Goal: Task Accomplishment & Management: Manage account settings

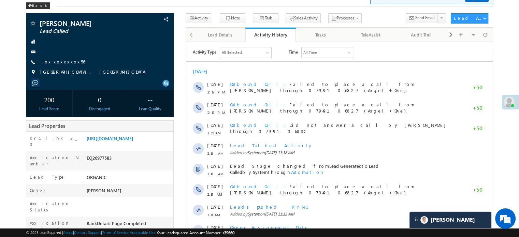
scroll to position [3177, 0]
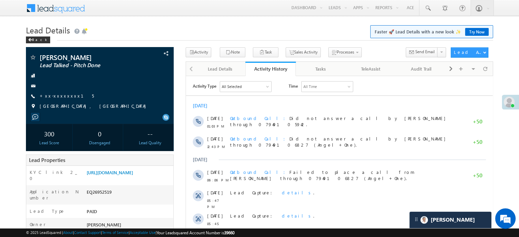
scroll to position [3191, 0]
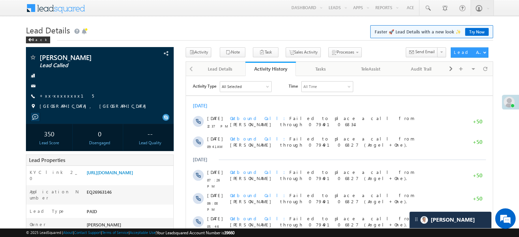
scroll to position [3191, 0]
click at [114, 175] on link "https://angelbroking1-pk3em7sa.customui-test.leadsquared.com?leadId=102b6556-0c…" at bounding box center [110, 172] width 46 height 6
click at [48, 93] on link "+xx-xxxxxxxx15" at bounding box center [67, 96] width 54 height 6
click at [61, 95] on link "+xx-xxxxxxxx15" at bounding box center [67, 96] width 54 height 6
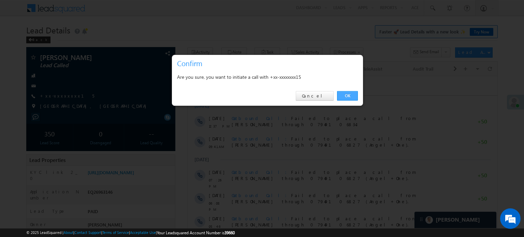
click at [344, 92] on link "OK" at bounding box center [347, 96] width 21 height 10
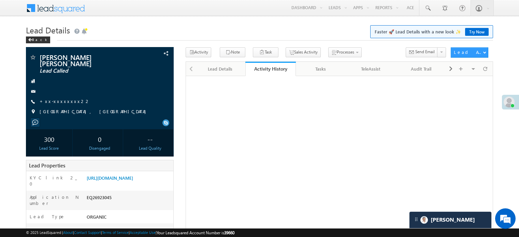
click at [60, 98] on link "+xx-xxxxxxxx22" at bounding box center [65, 101] width 51 height 6
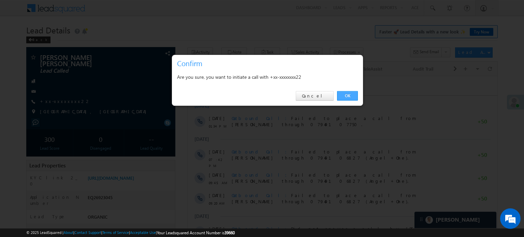
drag, startPoint x: 347, startPoint y: 95, endPoint x: 28, endPoint y: 19, distance: 328.1
click at [347, 95] on link "OK" at bounding box center [347, 96] width 21 height 10
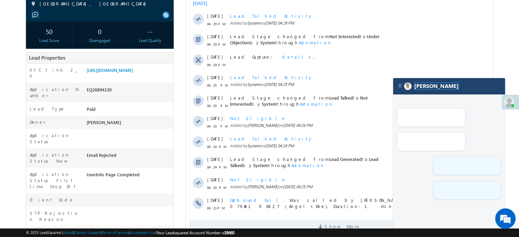
click at [428, 87] on span "[PERSON_NAME]" at bounding box center [436, 86] width 44 height 6
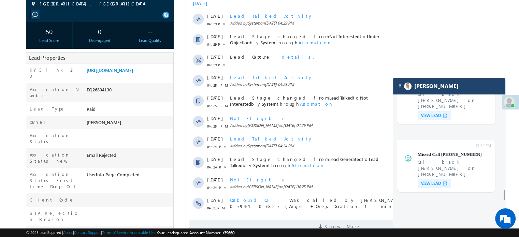
click at [449, 92] on div "[PERSON_NAME]" at bounding box center [449, 86] width 112 height 16
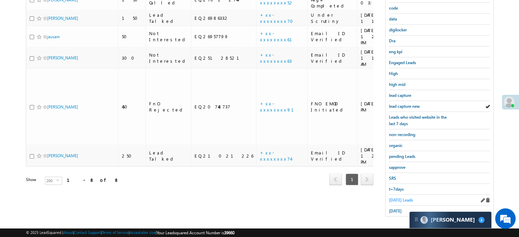
click at [394, 197] on span "Today's Leads" at bounding box center [401, 199] width 24 height 5
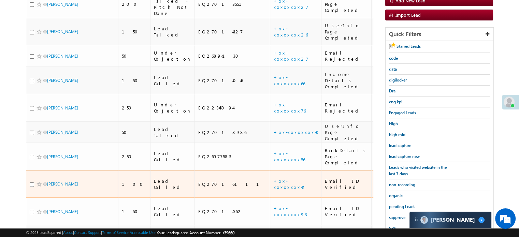
scroll to position [112, 0]
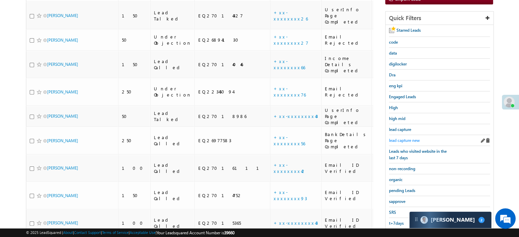
click at [413, 139] on span "lead capture new" at bounding box center [404, 140] width 31 height 5
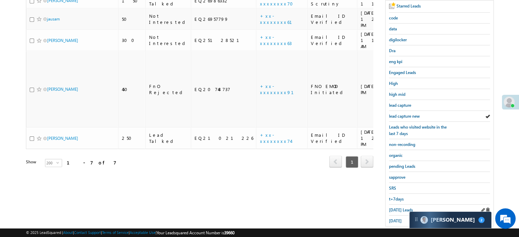
scroll to position [146, 0]
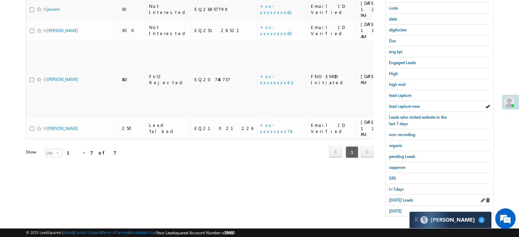
click at [401, 206] on div "yesterday" at bounding box center [439, 211] width 101 height 11
click at [401, 197] on span "Today's Leads" at bounding box center [401, 199] width 24 height 5
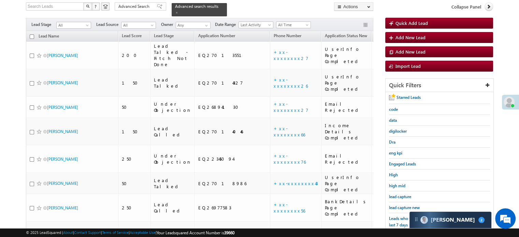
scroll to position [44, 0]
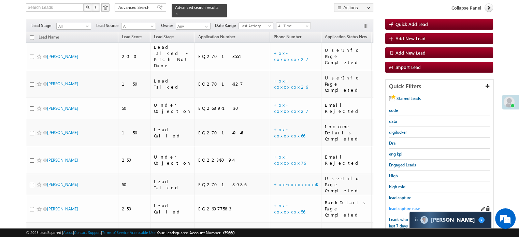
click at [402, 206] on span "lead capture new" at bounding box center [404, 208] width 31 height 5
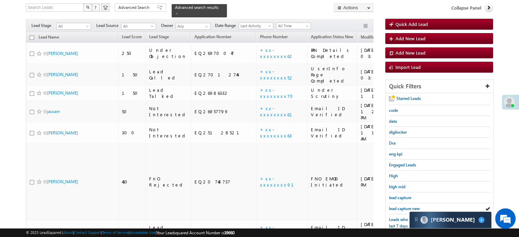
click at [402, 206] on span "lead capture new" at bounding box center [404, 208] width 31 height 5
click at [401, 206] on span "lead capture new" at bounding box center [404, 208] width 31 height 5
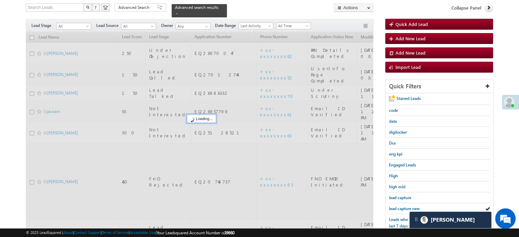
click at [401, 206] on span "lead capture new" at bounding box center [404, 208] width 31 height 5
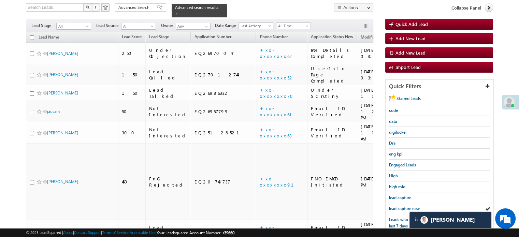
drag, startPoint x: 401, startPoint y: 206, endPoint x: 295, endPoint y: 187, distance: 107.8
click at [403, 211] on div "lead capture new" at bounding box center [439, 208] width 101 height 11
click at [405, 206] on span "lead capture new" at bounding box center [404, 208] width 31 height 5
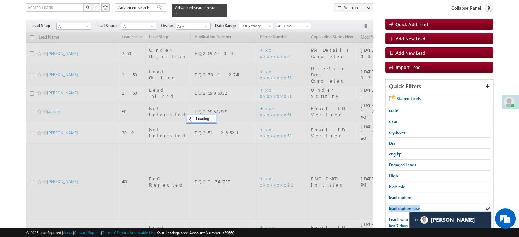
click at [405, 206] on span "lead capture new" at bounding box center [404, 208] width 31 height 5
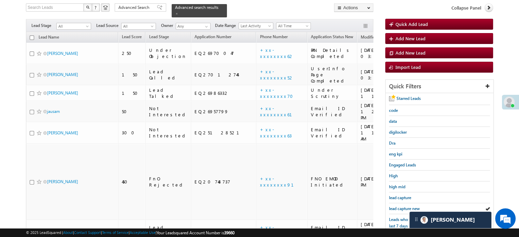
scroll to position [146, 0]
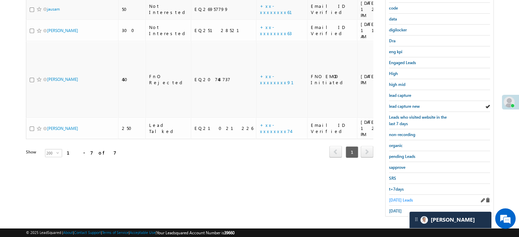
click at [396, 197] on span "Today's Leads" at bounding box center [401, 199] width 24 height 5
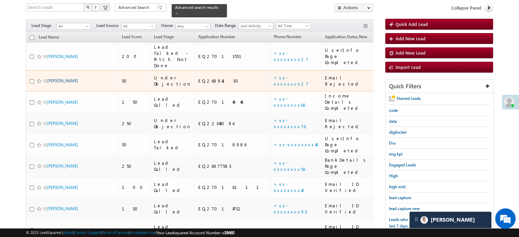
scroll to position [10, 0]
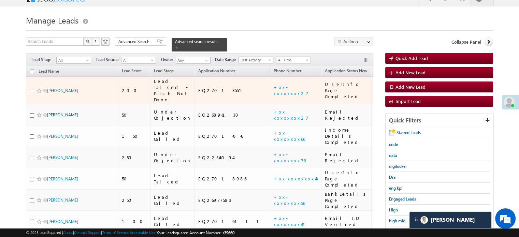
drag, startPoint x: 52, startPoint y: 77, endPoint x: 50, endPoint y: 113, distance: 35.2
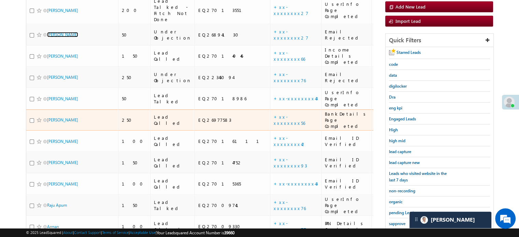
scroll to position [146, 0]
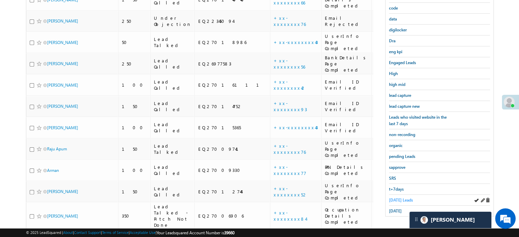
click at [393, 197] on span "Today's Leads" at bounding box center [401, 199] width 24 height 5
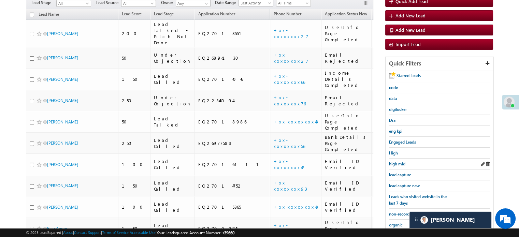
scroll to position [68, 0]
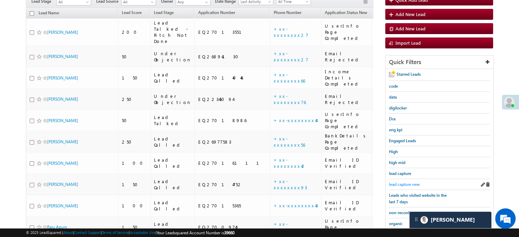
click at [405, 182] on span "lead capture new" at bounding box center [404, 184] width 31 height 5
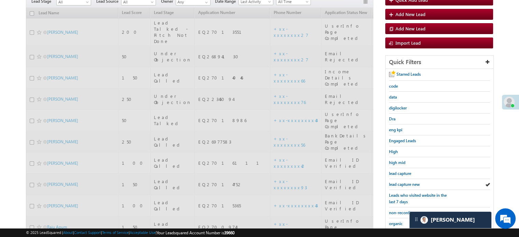
click at [405, 182] on span "lead capture new" at bounding box center [404, 184] width 31 height 5
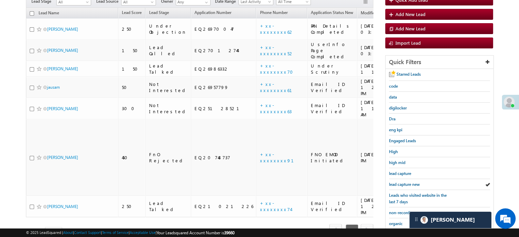
click at [405, 182] on span "lead capture new" at bounding box center [404, 184] width 31 height 5
click at [409, 184] on span "lead capture new" at bounding box center [404, 184] width 31 height 5
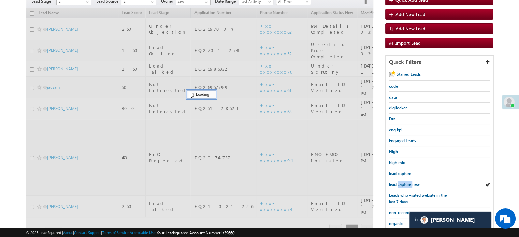
click at [409, 184] on span "lead capture new" at bounding box center [404, 184] width 31 height 5
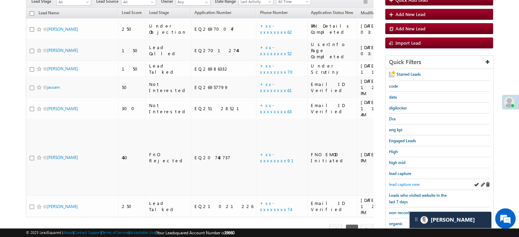
click at [414, 182] on span "lead capture new" at bounding box center [404, 184] width 31 height 5
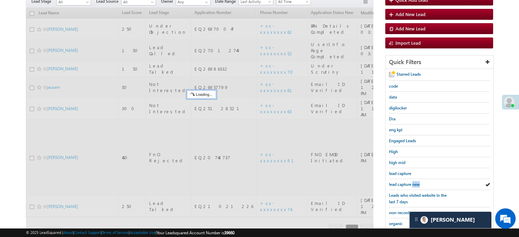
click at [414, 182] on span "lead capture new" at bounding box center [404, 184] width 31 height 5
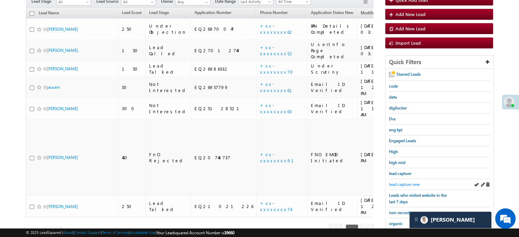
click at [406, 182] on span "lead capture new" at bounding box center [404, 184] width 31 height 5
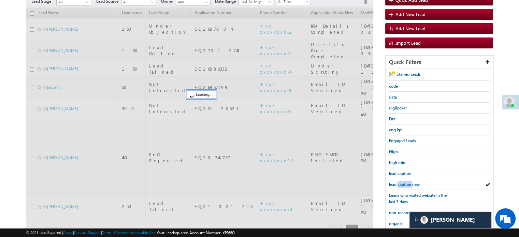
click at [406, 182] on span "lead capture new" at bounding box center [404, 184] width 31 height 5
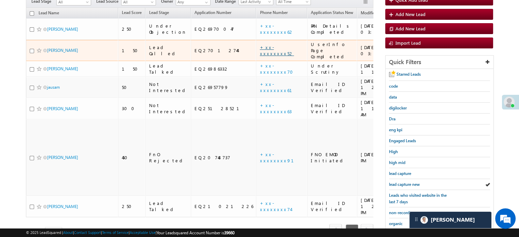
click at [259, 44] on link "+xx-xxxxxxxx52" at bounding box center [276, 50] width 34 height 12
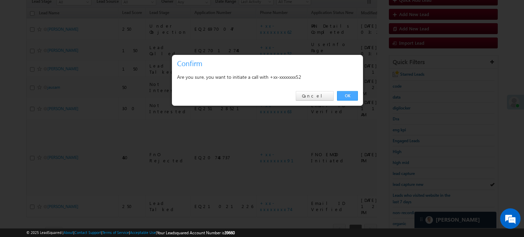
click at [342, 92] on link "OK" at bounding box center [347, 96] width 21 height 10
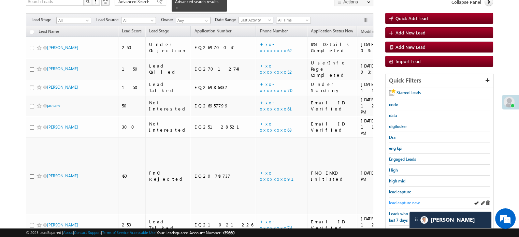
scroll to position [86, 0]
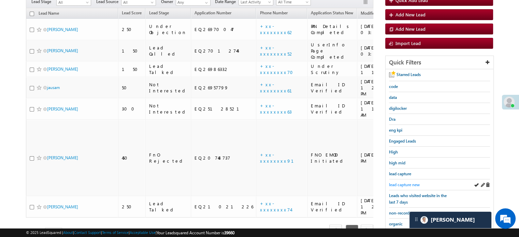
click at [404, 183] on span "lead capture new" at bounding box center [404, 184] width 31 height 5
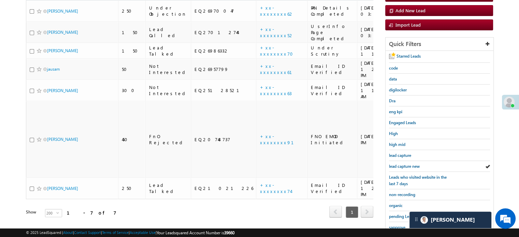
scroll to position [68, 0]
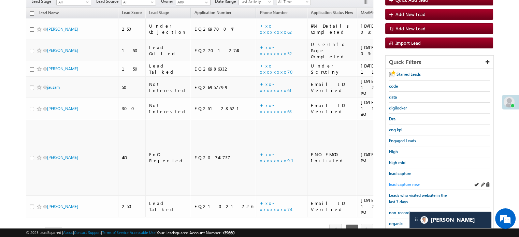
click at [404, 182] on span "lead capture new" at bounding box center [404, 184] width 31 height 5
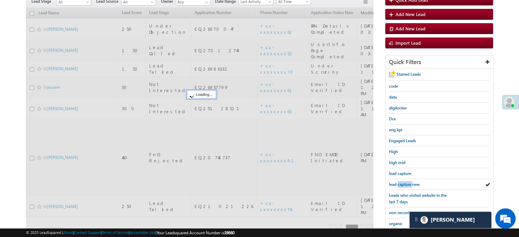
click at [404, 182] on span "lead capture new" at bounding box center [404, 184] width 31 height 5
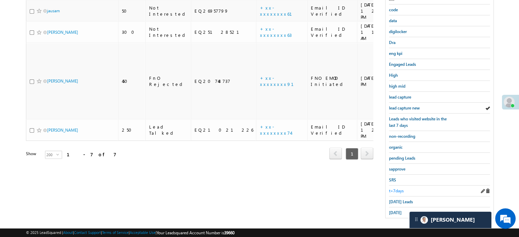
scroll to position [146, 0]
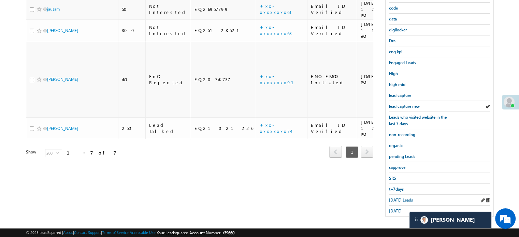
click at [403, 195] on div "Today's Leads" at bounding box center [439, 200] width 101 height 11
click at [402, 199] on span "Today's Leads" at bounding box center [401, 199] width 24 height 5
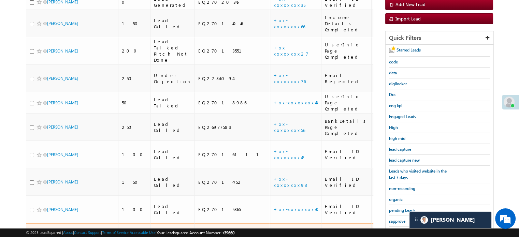
scroll to position [56, 0]
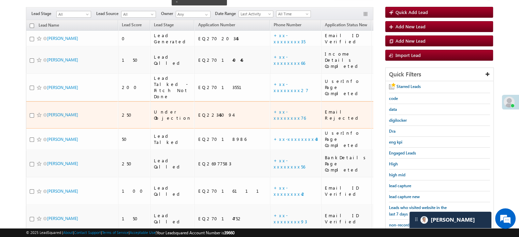
click at [270, 106] on td "+xx-xxxxxxxx76" at bounding box center [295, 115] width 51 height 28
click at [273, 109] on link "+xx-xxxxxxxx76" at bounding box center [289, 115] width 32 height 12
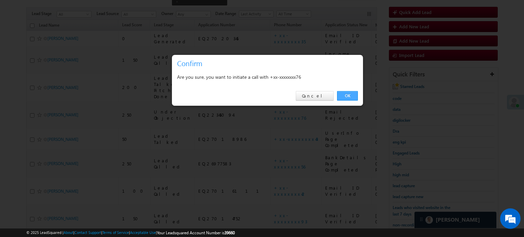
click at [341, 99] on link "OK" at bounding box center [347, 96] width 21 height 10
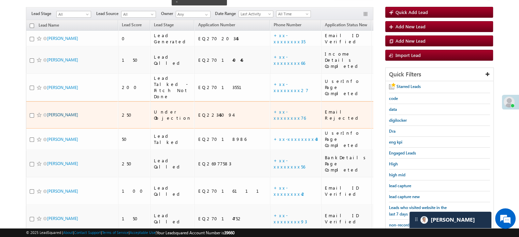
scroll to position [74, 0]
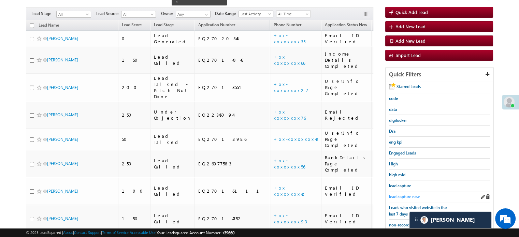
click at [404, 196] on span "lead capture new" at bounding box center [404, 196] width 31 height 5
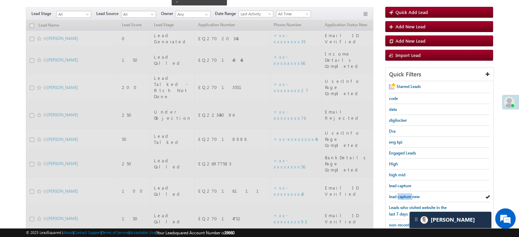
click at [404, 196] on span "lead capture new" at bounding box center [404, 196] width 31 height 5
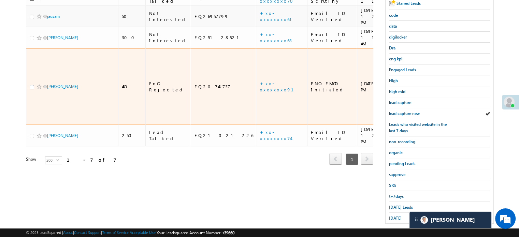
scroll to position [146, 0]
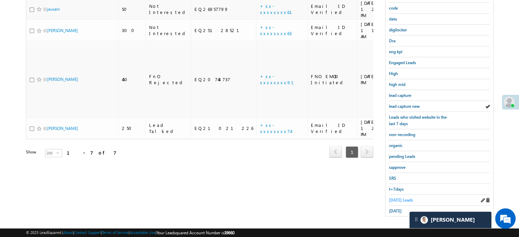
click at [406, 199] on span "Today's Leads" at bounding box center [401, 199] width 24 height 5
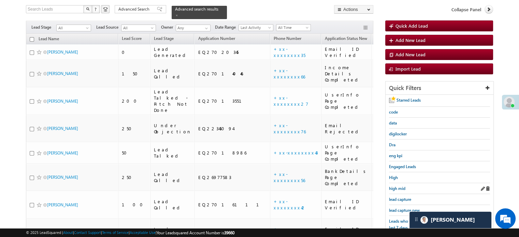
scroll to position [78, 0]
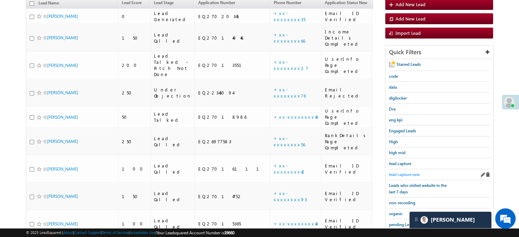
click at [404, 172] on span "lead capture new" at bounding box center [404, 174] width 31 height 5
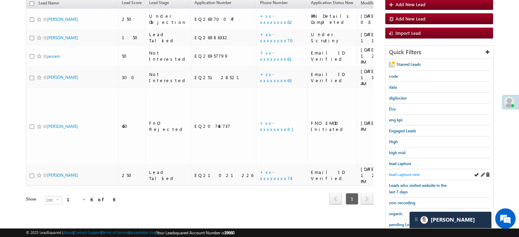
click at [399, 172] on span "lead capture new" at bounding box center [404, 174] width 31 height 5
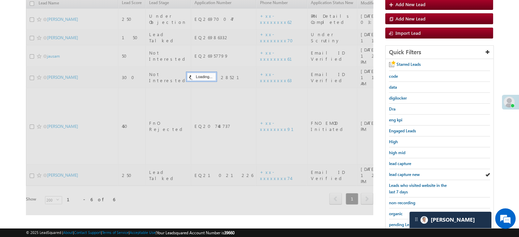
click at [399, 172] on span "lead capture new" at bounding box center [404, 174] width 31 height 5
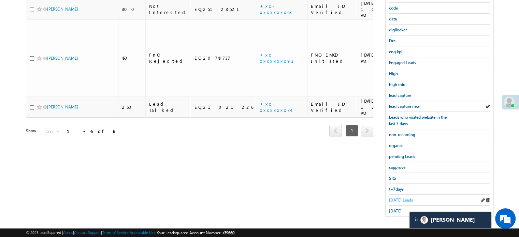
click at [397, 197] on span "Today's Leads" at bounding box center [401, 199] width 24 height 5
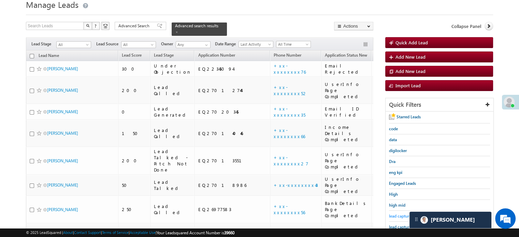
scroll to position [10, 0]
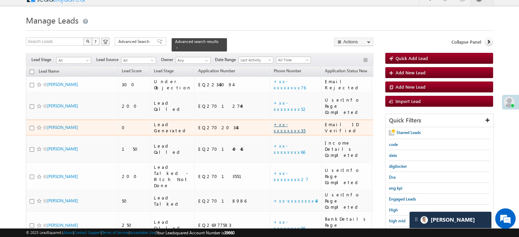
click at [273, 121] on link "+xx-xxxxxxxx35" at bounding box center [289, 127] width 32 height 12
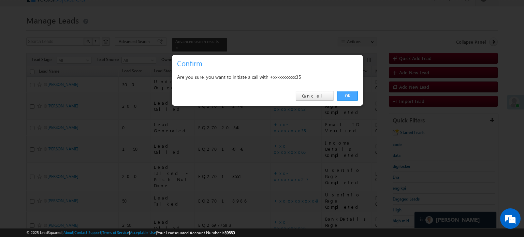
click at [348, 98] on link "OK" at bounding box center [347, 96] width 21 height 10
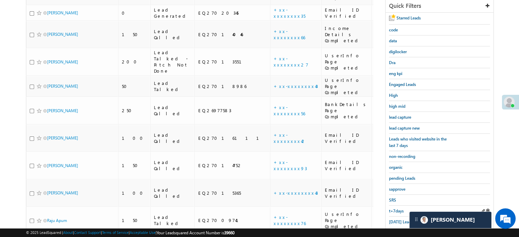
scroll to position [143, 0]
click at [398, 126] on span "lead capture new" at bounding box center [404, 128] width 31 height 5
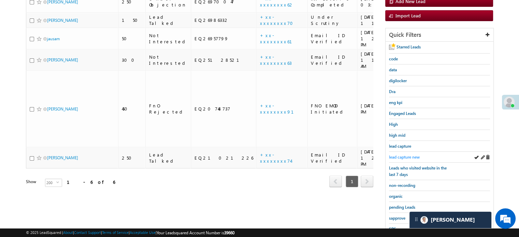
scroll to position [40, 0]
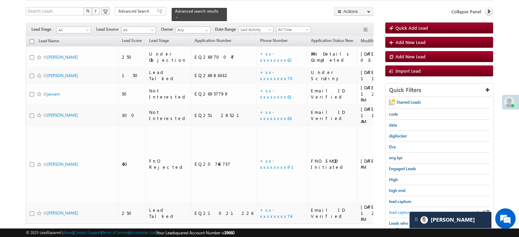
click at [399, 210] on span "lead capture new" at bounding box center [404, 212] width 31 height 5
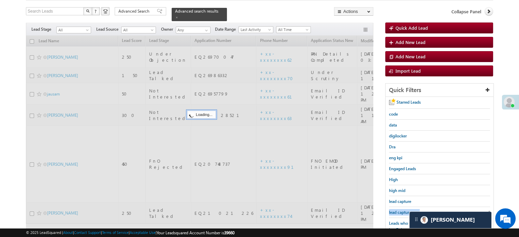
click at [399, 210] on span "lead capture new" at bounding box center [404, 212] width 31 height 5
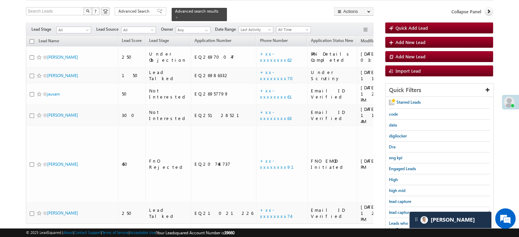
click at [399, 210] on span "lead capture new" at bounding box center [404, 212] width 31 height 5
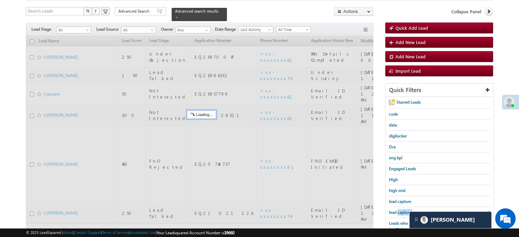
click at [399, 210] on span "lead capture new" at bounding box center [404, 212] width 31 height 5
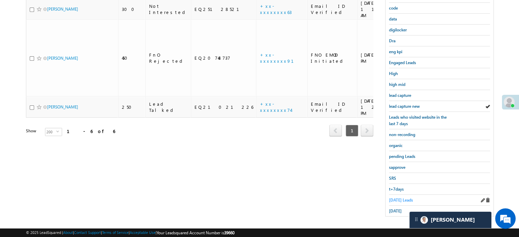
click at [398, 197] on link "Today's Leads" at bounding box center [401, 200] width 24 height 6
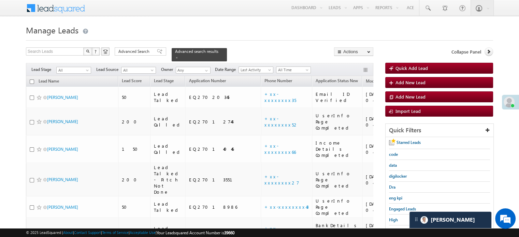
scroll to position [102, 0]
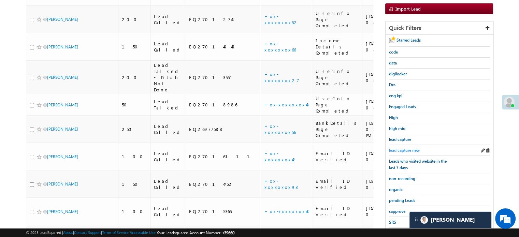
click at [394, 151] on span "lead capture new" at bounding box center [404, 150] width 31 height 5
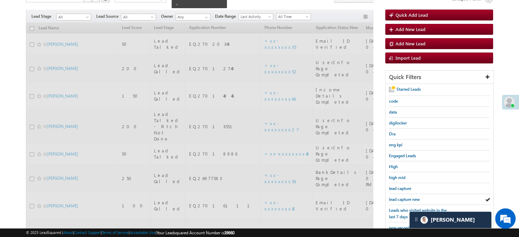
scroll to position [34, 0]
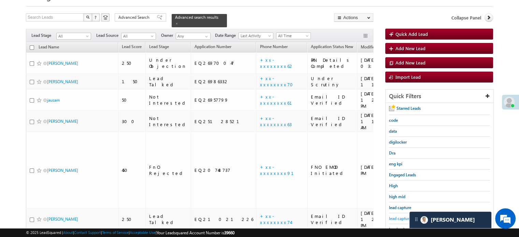
click at [400, 216] on span "lead capture new" at bounding box center [404, 218] width 31 height 5
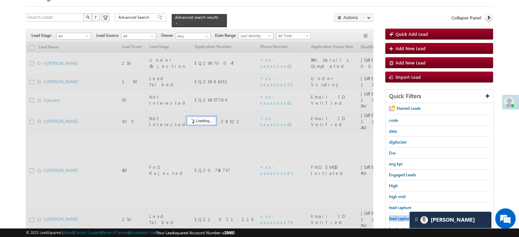
click at [400, 216] on span "lead capture new" at bounding box center [404, 218] width 31 height 5
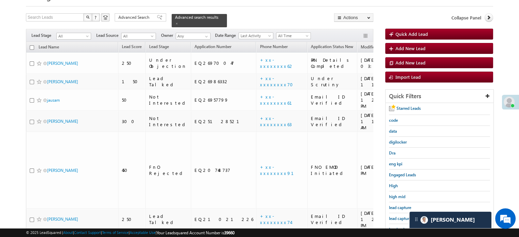
scroll to position [146, 0]
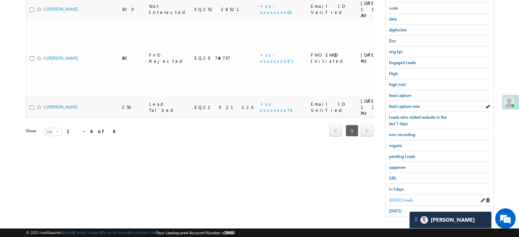
click at [401, 197] on span "Today's Leads" at bounding box center [401, 199] width 24 height 5
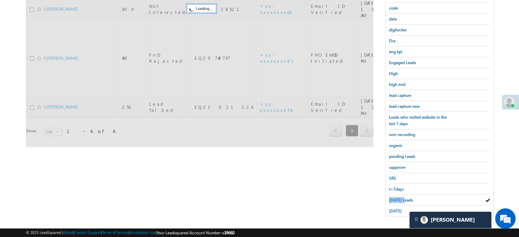
click at [401, 197] on span "Today's Leads" at bounding box center [401, 199] width 24 height 5
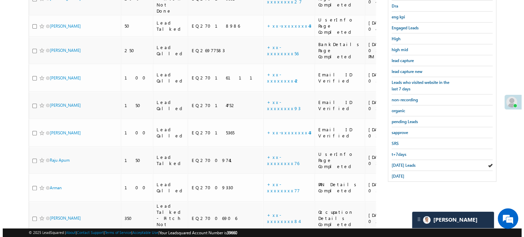
scroll to position [177, 0]
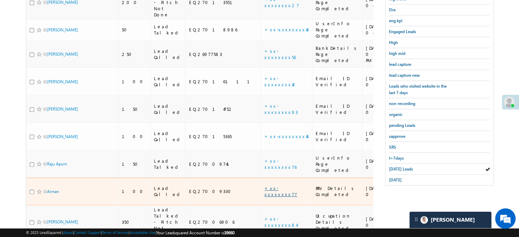
click at [264, 185] on link "+xx-xxxxxxxx77" at bounding box center [280, 191] width 33 height 12
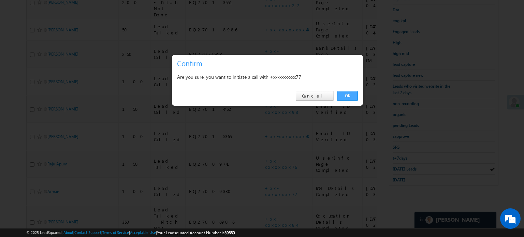
click at [350, 95] on link "OK" at bounding box center [347, 96] width 21 height 10
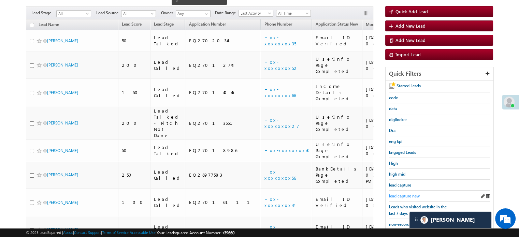
scroll to position [93, 0]
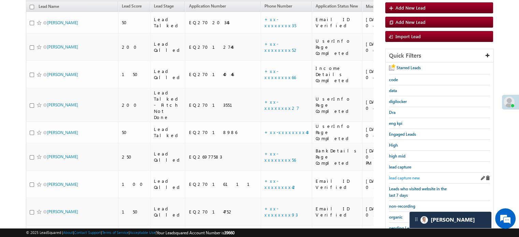
click at [397, 178] on span "lead capture new" at bounding box center [404, 177] width 31 height 5
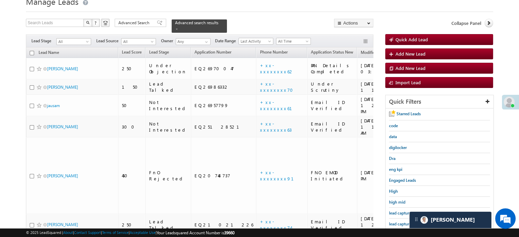
scroll to position [68, 0]
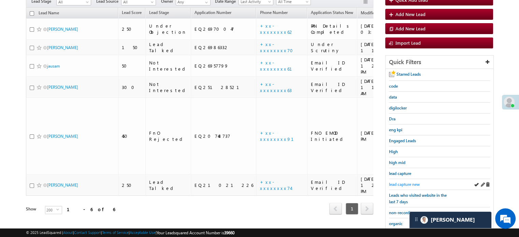
click at [404, 183] on span "lead capture new" at bounding box center [404, 184] width 31 height 5
click at [412, 183] on span "lead capture new" at bounding box center [404, 184] width 31 height 5
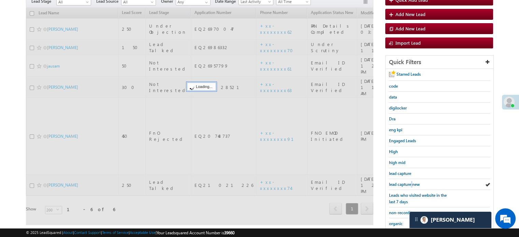
click at [412, 183] on span "lead capture new" at bounding box center [404, 184] width 31 height 5
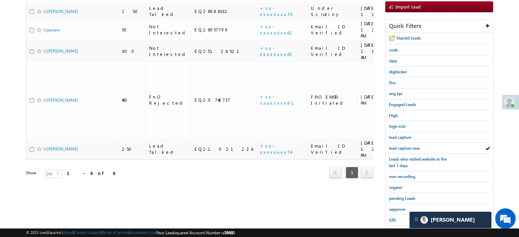
scroll to position [146, 0]
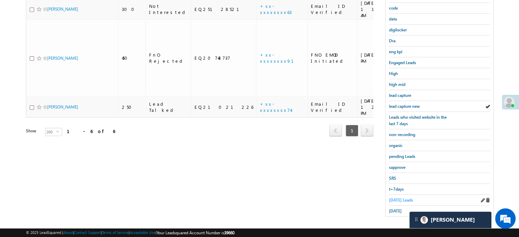
click at [408, 197] on span "Today's Leads" at bounding box center [401, 199] width 24 height 5
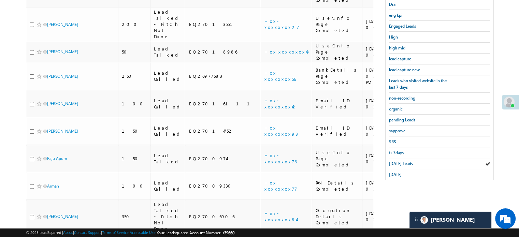
scroll to position [214, 0]
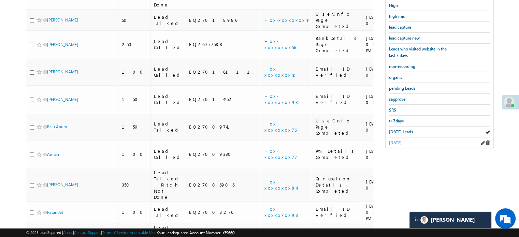
click at [397, 140] on span "yesterday" at bounding box center [395, 142] width 13 height 5
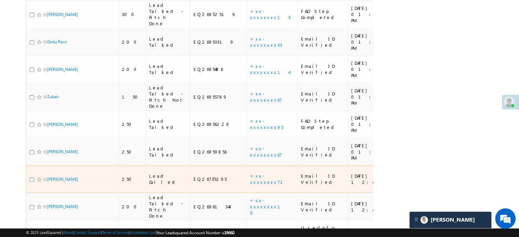
scroll to position [487, 0]
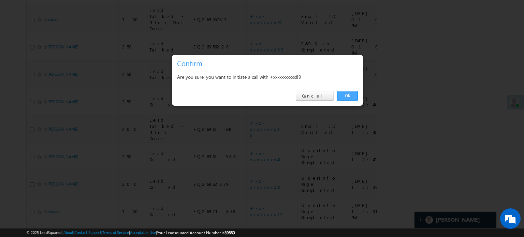
click at [351, 98] on link "OK" at bounding box center [347, 96] width 21 height 10
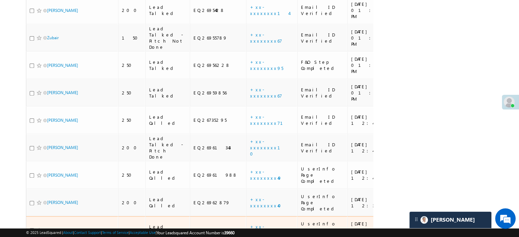
scroll to position [505, 0]
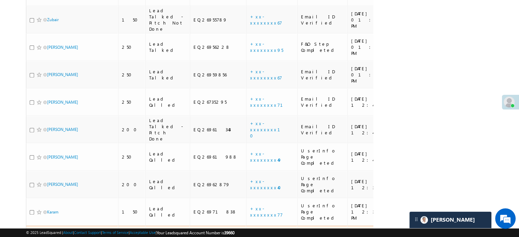
click at [246, 226] on td "+xx-xxxxxxxx87" at bounding box center [271, 240] width 51 height 28
click at [250, 233] on link "+xx-xxxxxxxx87" at bounding box center [267, 239] width 34 height 12
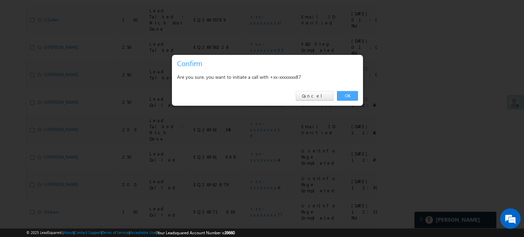
click at [346, 96] on link "OK" at bounding box center [347, 96] width 21 height 10
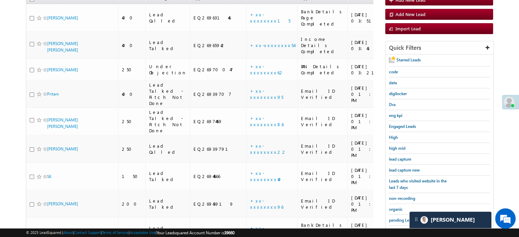
scroll to position [95, 0]
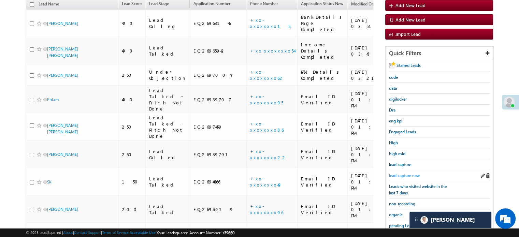
click at [405, 173] on span "lead capture new" at bounding box center [404, 175] width 31 height 5
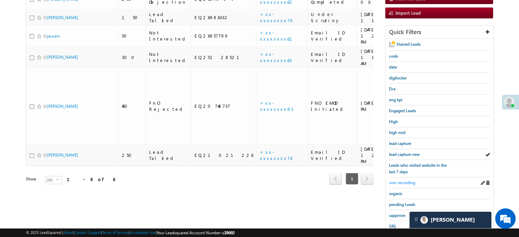
scroll to position [102, 0]
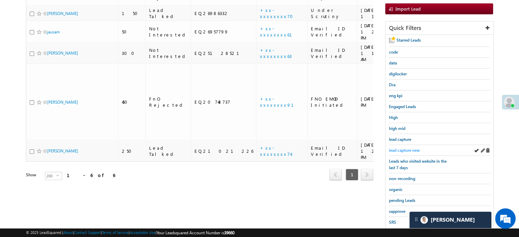
click at [406, 149] on span "lead capture new" at bounding box center [404, 150] width 31 height 5
click at [407, 148] on span "lead capture new" at bounding box center [404, 150] width 31 height 5
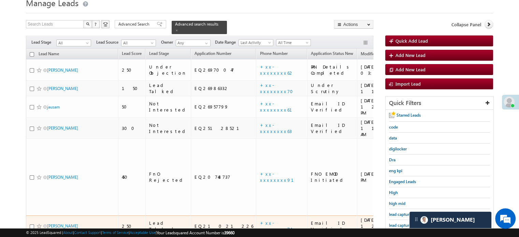
scroll to position [34, 0]
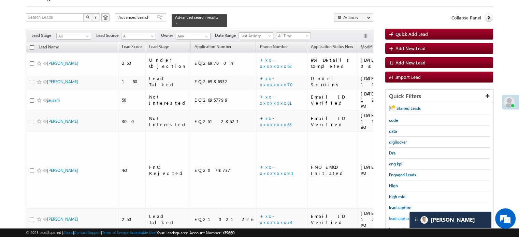
click at [395, 216] on span "lead capture new" at bounding box center [404, 218] width 31 height 5
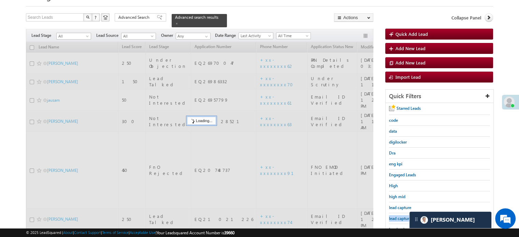
click at [395, 216] on span "lead capture new" at bounding box center [404, 218] width 31 height 5
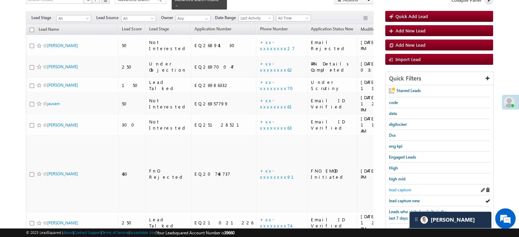
scroll to position [68, 0]
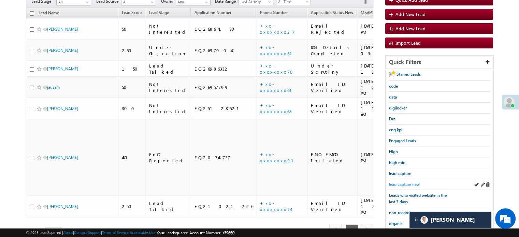
click at [402, 182] on span "lead capture new" at bounding box center [404, 184] width 31 height 5
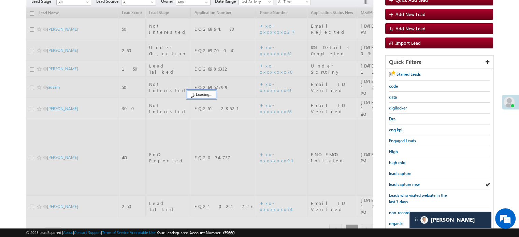
click at [402, 182] on span "lead capture new" at bounding box center [404, 184] width 31 height 5
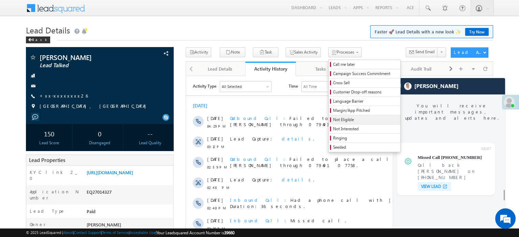
click at [328, 123] on link "Not Eligible" at bounding box center [364, 119] width 72 height 9
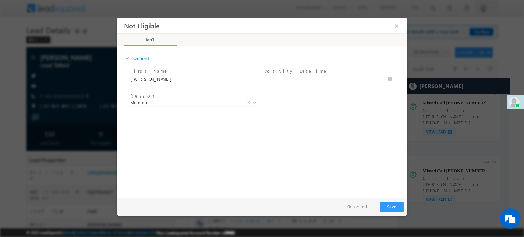
type input "08/11/25 4:32 PM"
click at [285, 77] on input "08/11/25 4:32 PM" at bounding box center [328, 79] width 126 height 7
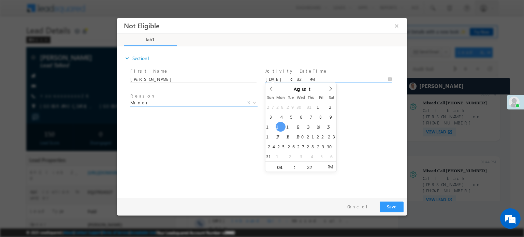
click at [187, 103] on span "Minor" at bounding box center [185, 102] width 111 height 6
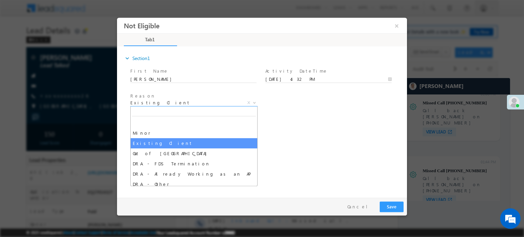
click at [186, 99] on span "Existing Client" at bounding box center [185, 102] width 111 height 6
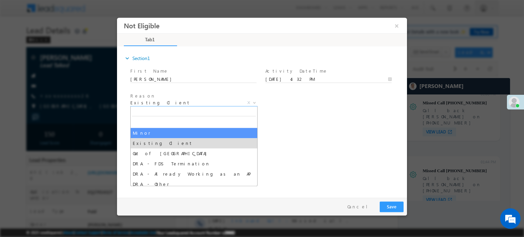
select select "Minor"
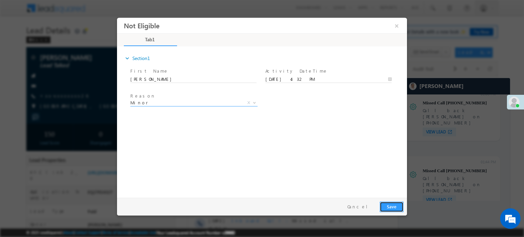
click at [392, 205] on button "Save" at bounding box center [391, 206] width 24 height 11
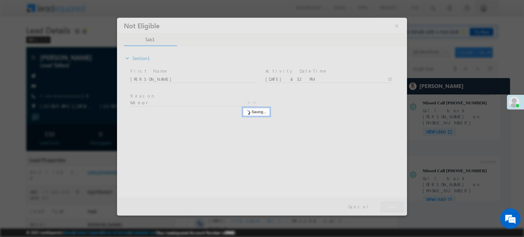
click at [453, 86] on div at bounding box center [262, 118] width 524 height 237
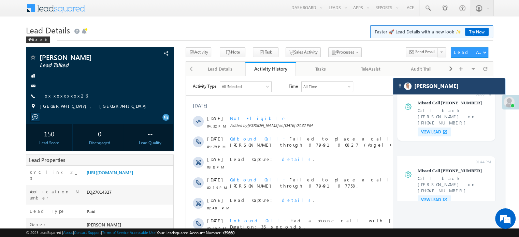
click at [434, 83] on div "[PERSON_NAME]" at bounding box center [449, 86] width 112 height 16
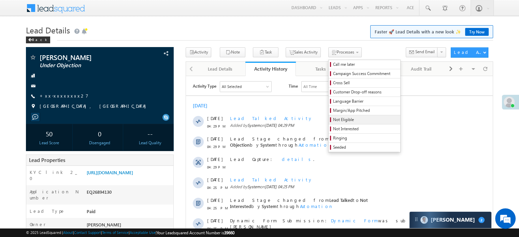
click at [333, 121] on span "Not Eligible" at bounding box center [365, 120] width 65 height 6
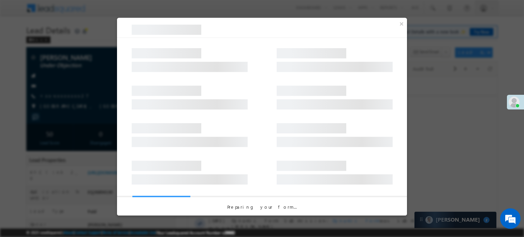
click at [292, 78] on div at bounding box center [262, 94] width 290 height 38
click at [291, 79] on div at bounding box center [262, 94] width 290 height 38
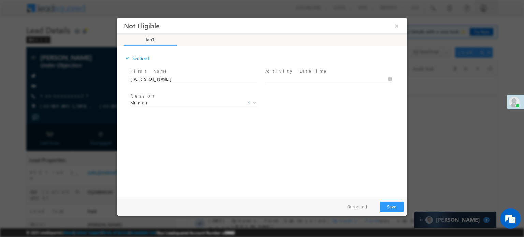
click at [295, 73] on label "Activity DateTime" at bounding box center [296, 71] width 62 height 6
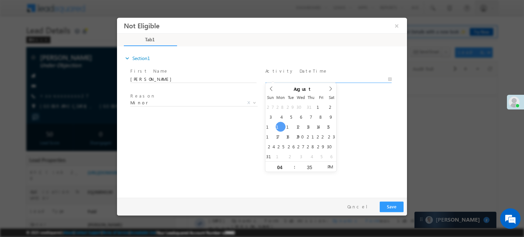
type input "08/11/25 4:35 PM"
click at [293, 76] on input "08/11/25 4:35 PM" at bounding box center [328, 79] width 126 height 7
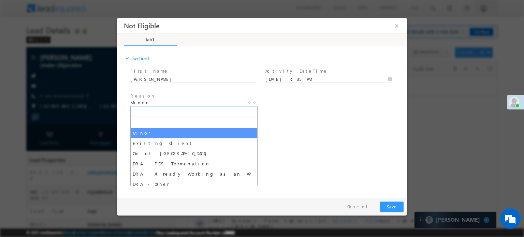
click at [191, 100] on span "Minor" at bounding box center [185, 102] width 111 height 6
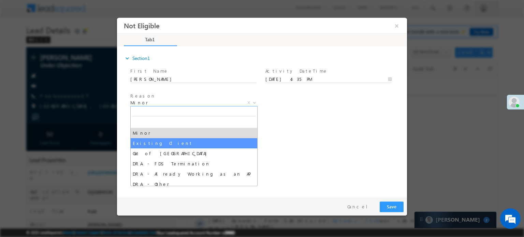
select select "Existing Client"
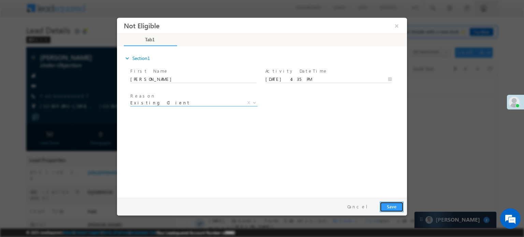
click at [394, 207] on button "Save" at bounding box center [391, 206] width 24 height 11
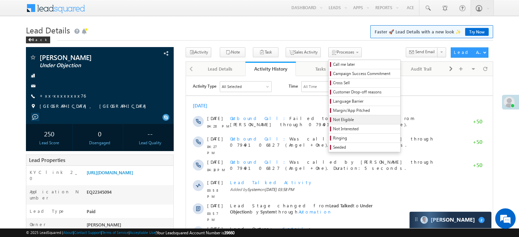
click at [333, 119] on span "Not Eligible" at bounding box center [365, 120] width 65 height 6
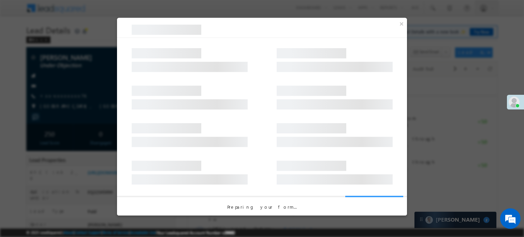
click at [292, 75] on div at bounding box center [262, 57] width 290 height 38
click at [292, 81] on div at bounding box center [262, 94] width 290 height 38
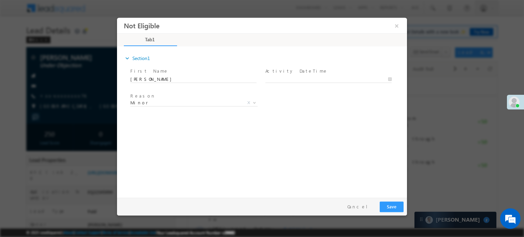
click at [292, 75] on div at bounding box center [331, 79] width 132 height 8
type input "[DATE] 4:41 PM"
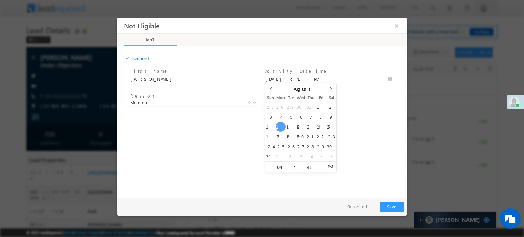
click at [293, 76] on input "[DATE] 4:41 PM" at bounding box center [328, 79] width 126 height 7
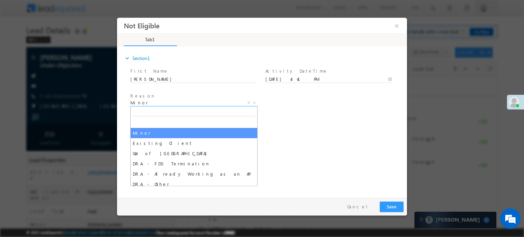
click at [205, 104] on span "Minor" at bounding box center [185, 102] width 111 height 6
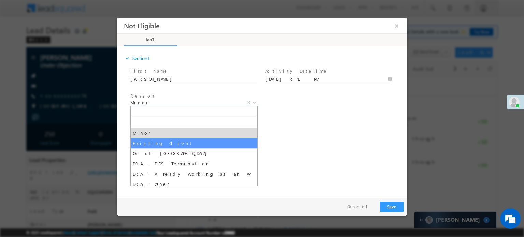
select select "Existing Client"
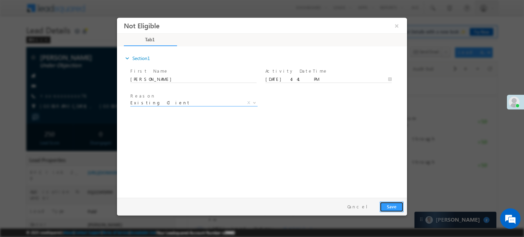
click at [388, 208] on button "Save" at bounding box center [391, 206] width 24 height 11
